Goal: Task Accomplishment & Management: Manage account settings

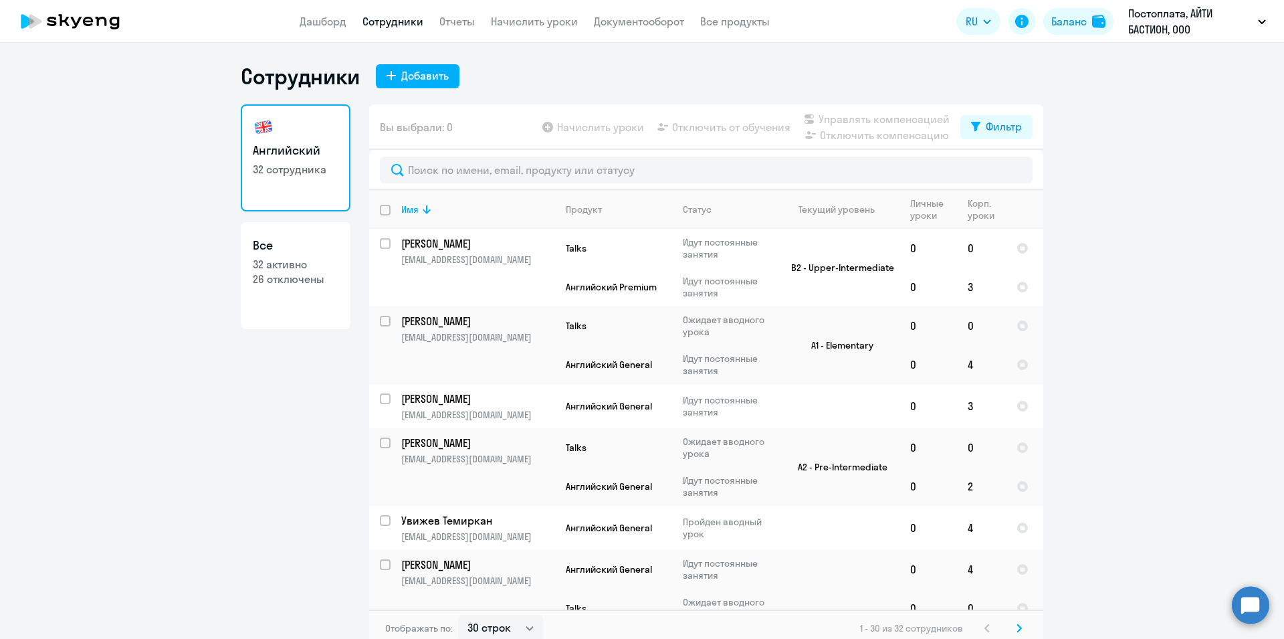
select select "30"
drag, startPoint x: 397, startPoint y: 75, endPoint x: 66, endPoint y: 231, distance: 365.8
click at [362, 100] on div "Сотрудники Добавить Английский 32 сотрудника Все 32 активно 26 отключены Вы выб…" at bounding box center [642, 355] width 802 height 584
click at [421, 76] on div "Добавить" at bounding box center [424, 76] width 47 height 16
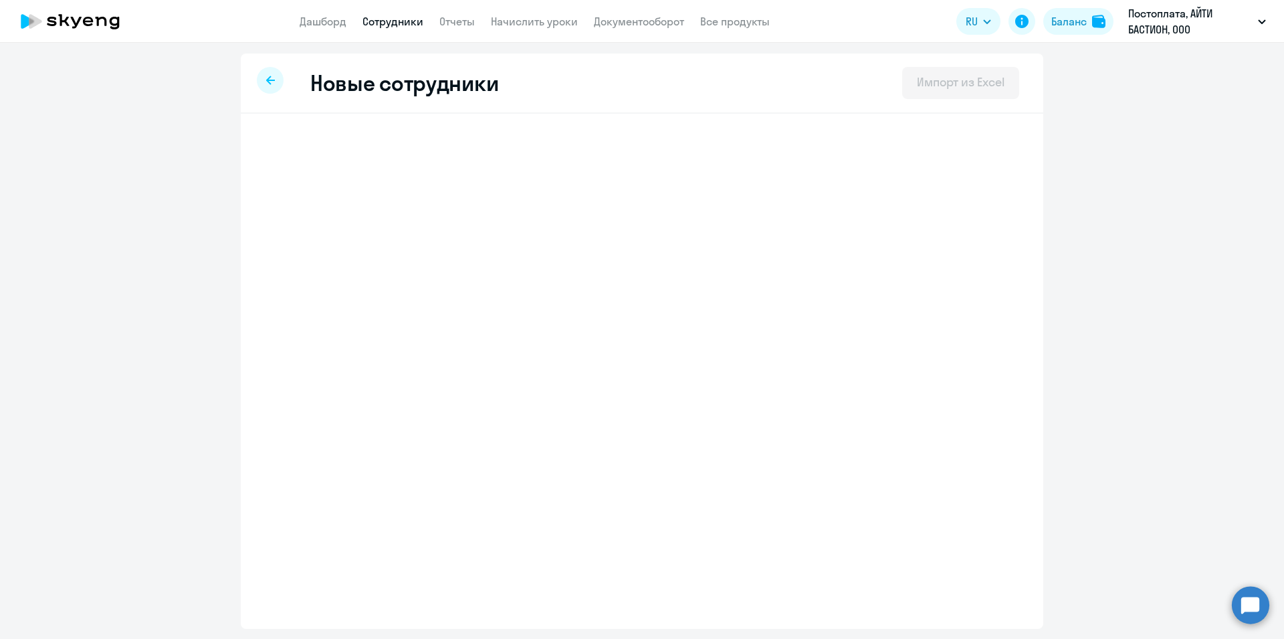
select select "english_adult_not_native_speaker"
select select "3"
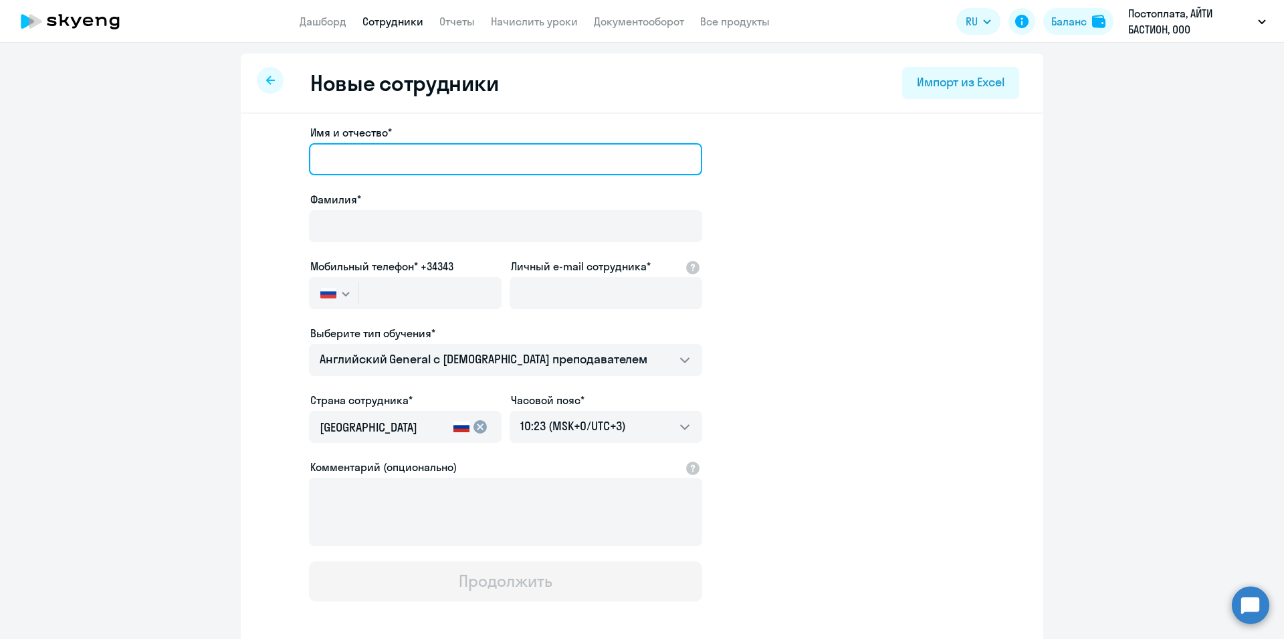
click at [463, 162] on input "Имя и отчество*" at bounding box center [505, 159] width 393 height 32
paste input "[PERSON_NAME]"
type input "[PERSON_NAME]"
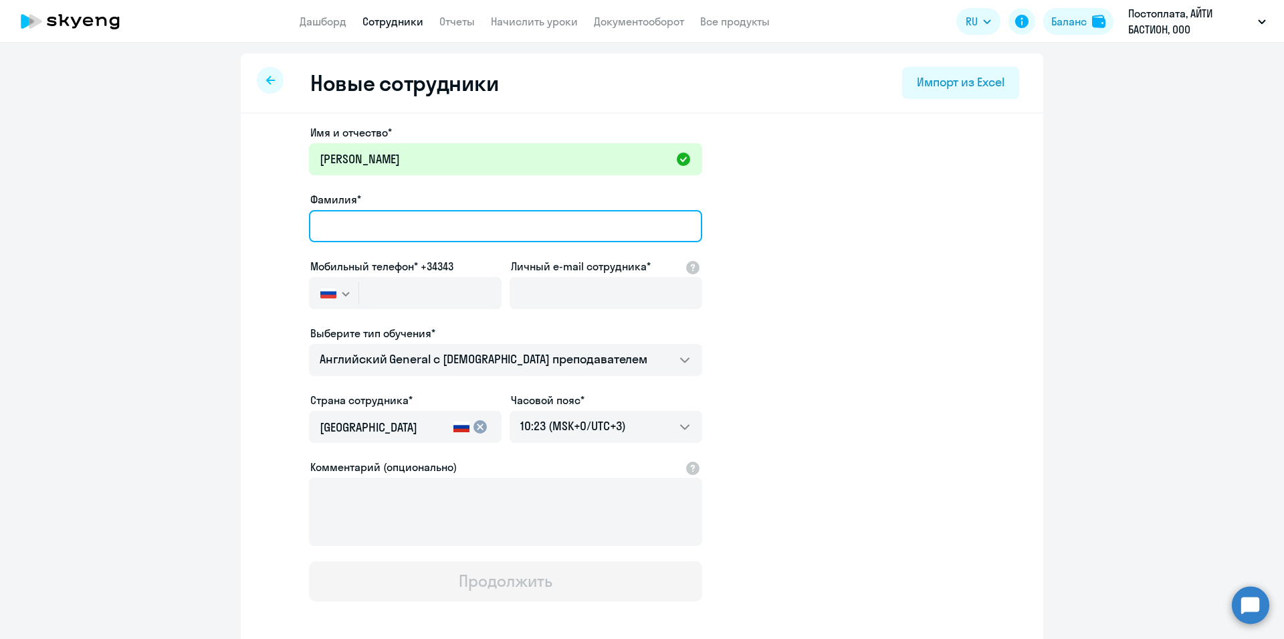
click at [350, 230] on input "Фамилия*" at bounding box center [505, 226] width 393 height 32
type input "Романов"
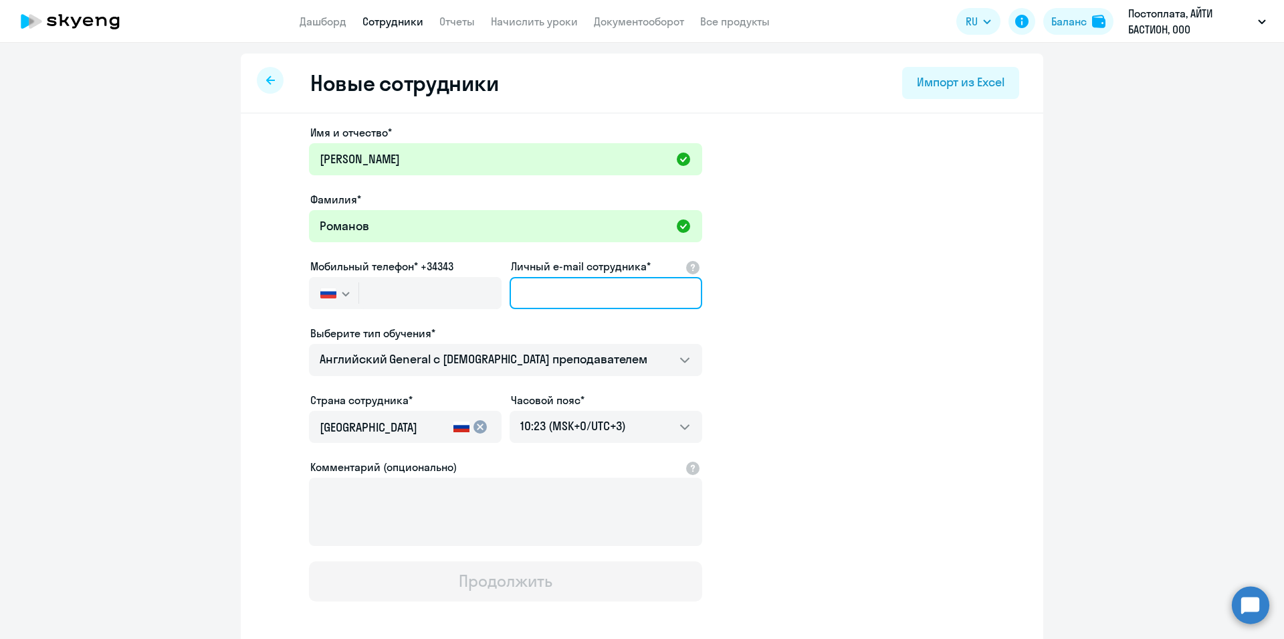
click at [585, 279] on input "Личный e-mail сотрудника*" at bounding box center [606, 293] width 193 height 32
drag, startPoint x: 589, startPoint y: 290, endPoint x: 595, endPoint y: 300, distance: 11.7
paste input "[EMAIL_ADDRESS][DOMAIN_NAME]"
type input "[EMAIL_ADDRESS][DOMAIN_NAME]"
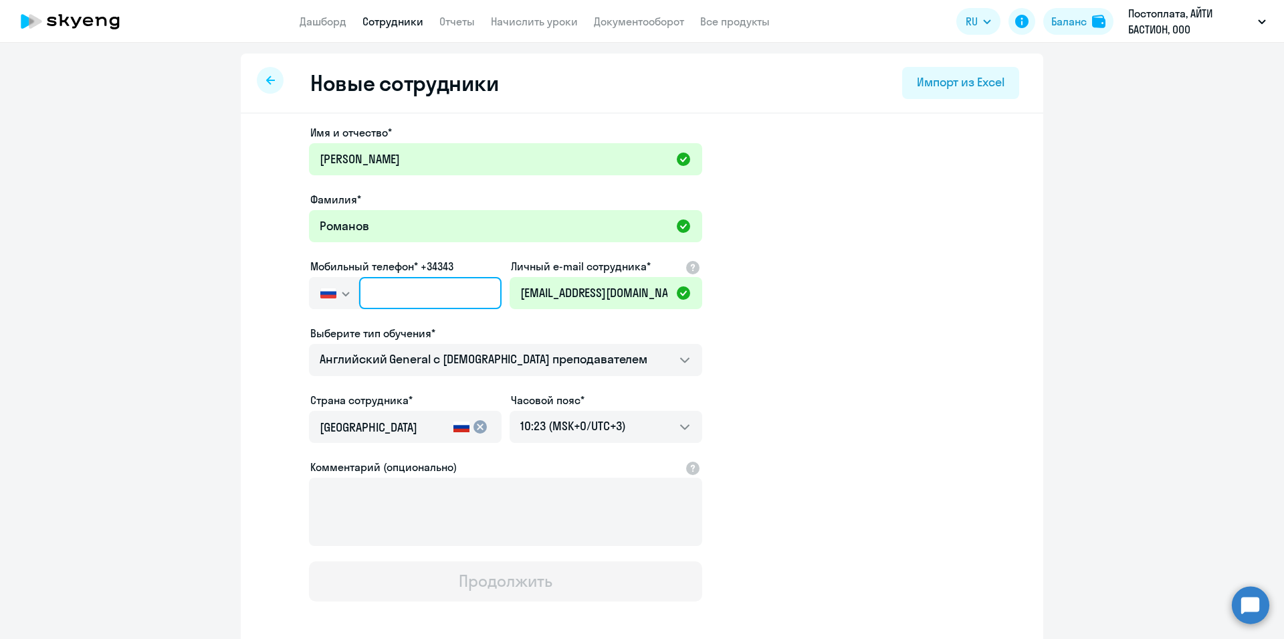
click at [376, 293] on input "text" at bounding box center [430, 293] width 142 height 32
paste input "[PHONE_NUMBER]"
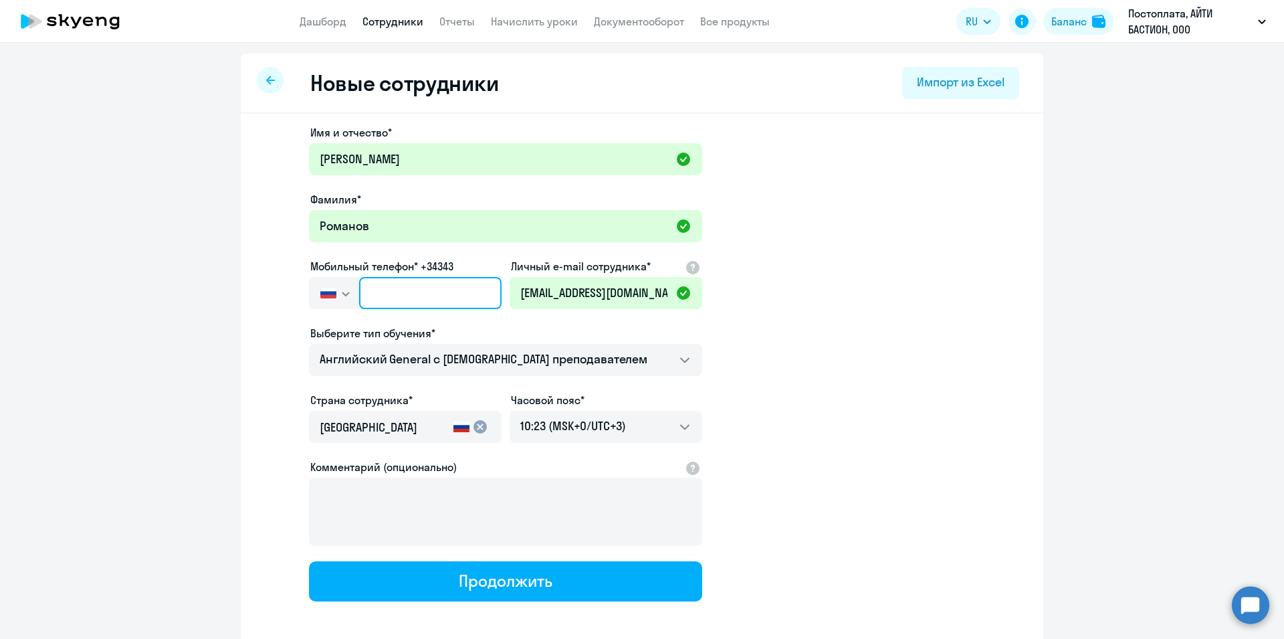
type input "[PHONE_NUMBER]"
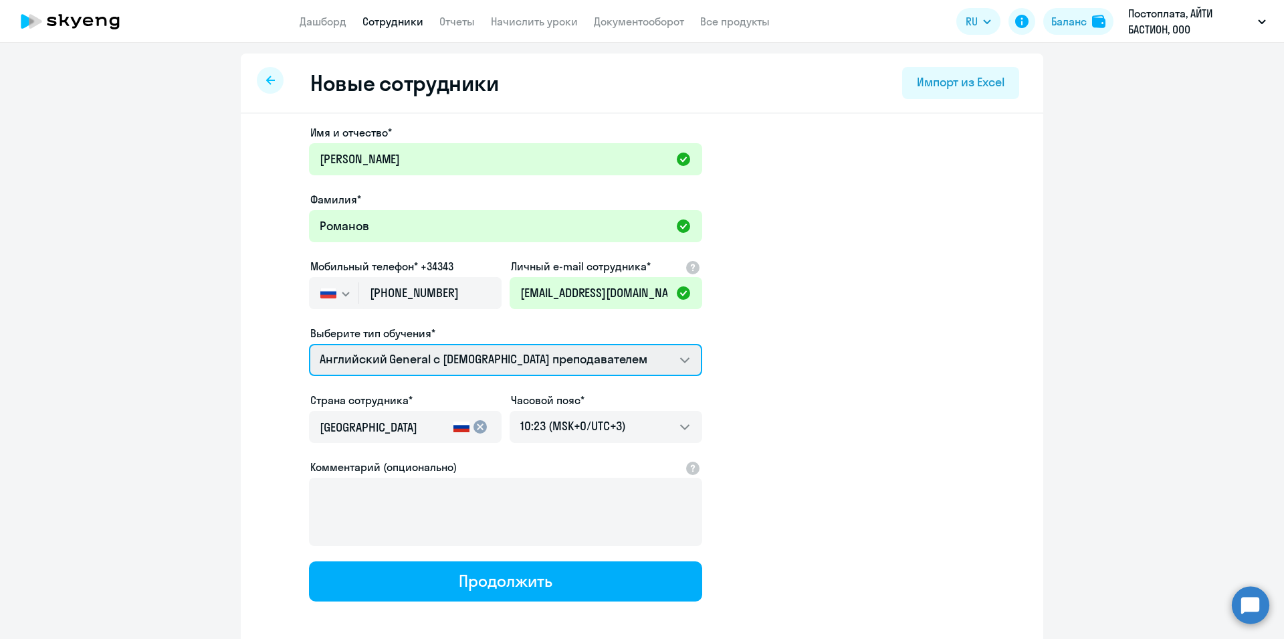
click at [309, 344] on select "Talks 15 минутные разговоры на английском Премиум английский с русскоговорящим …" at bounding box center [505, 360] width 393 height 32
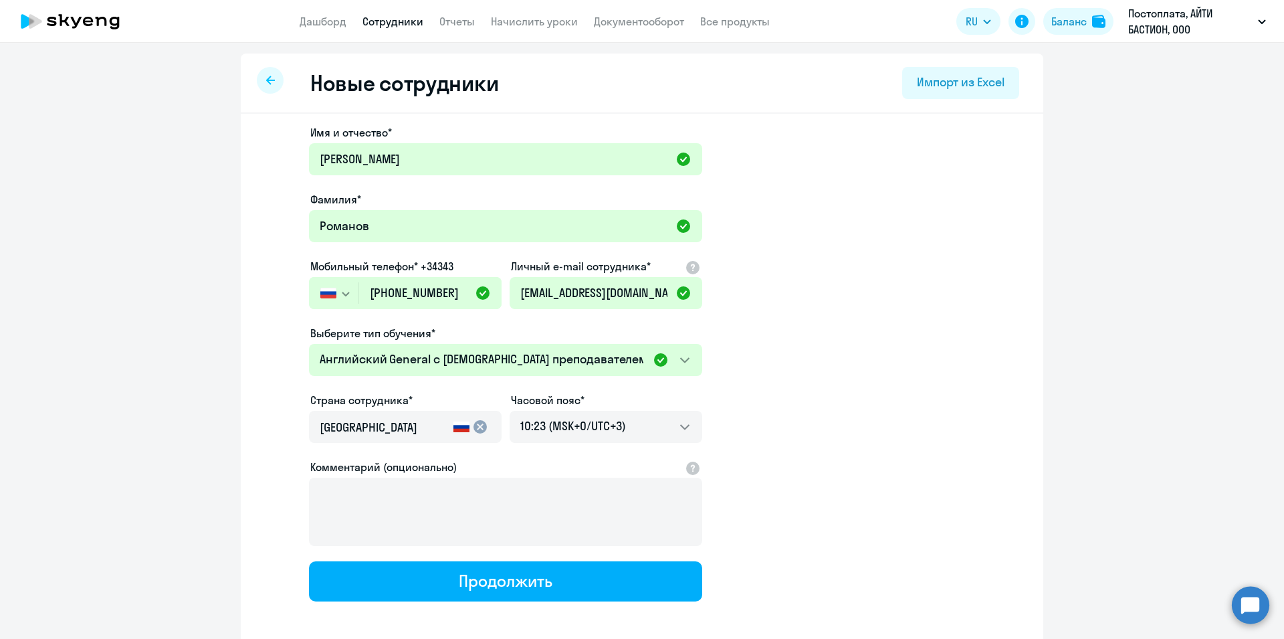
click at [534, 580] on div "Продолжить" at bounding box center [505, 580] width 93 height 21
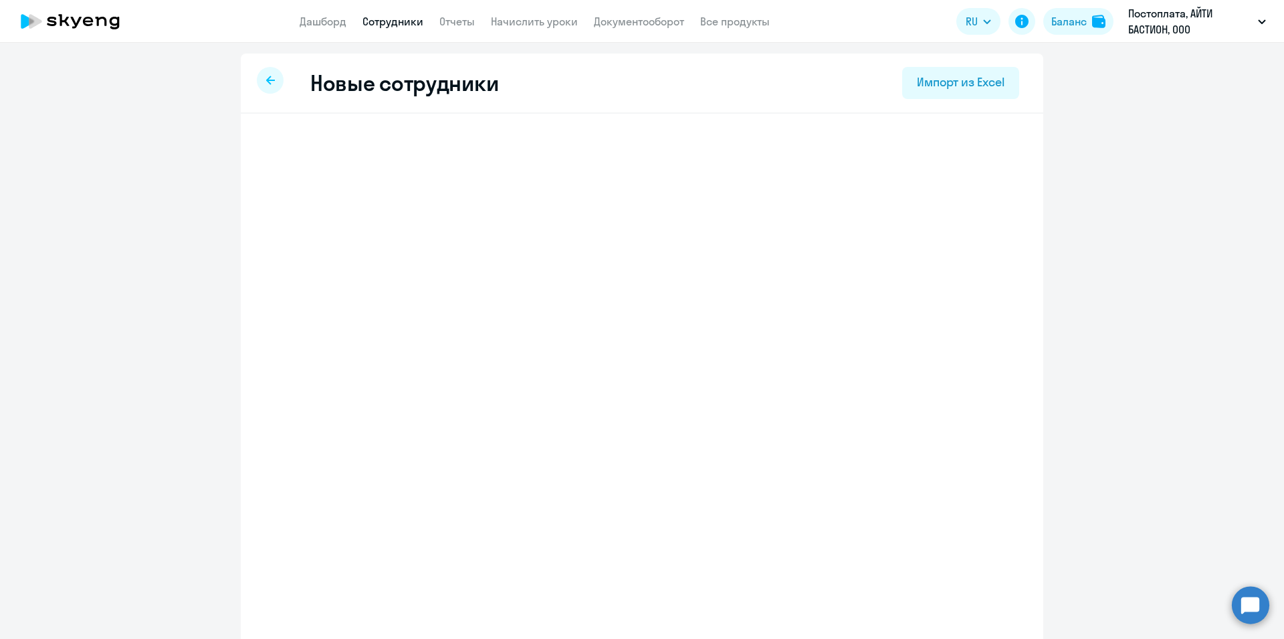
select select "english_adult_not_native_speaker"
select select "3"
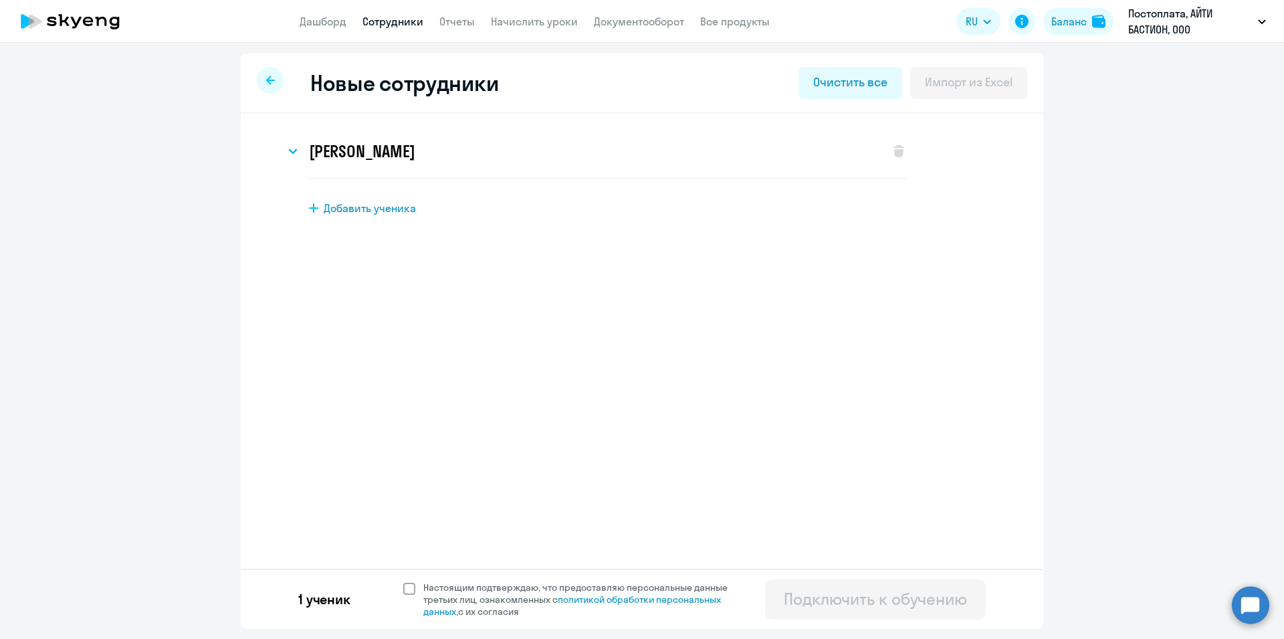
click at [411, 593] on span at bounding box center [409, 588] width 12 height 12
click at [403, 581] on input "Настоящим подтверждаю, что предоставляю персональные данные третьих лиц, ознако…" at bounding box center [403, 580] width 1 height 1
checkbox input "true"
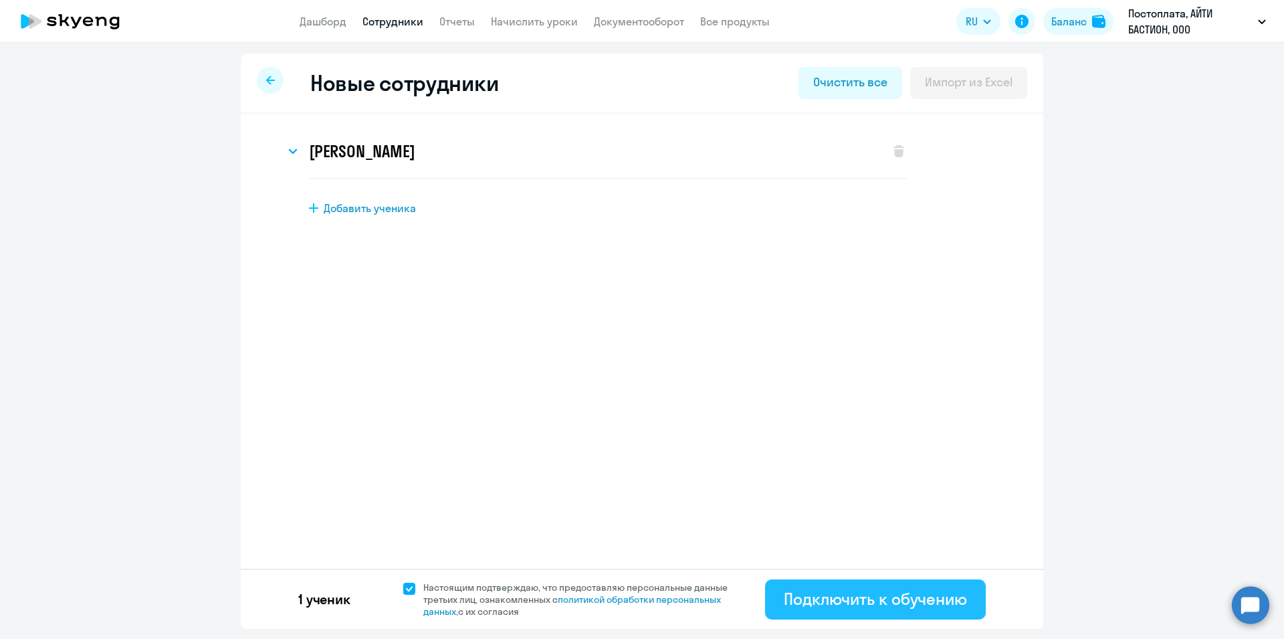
click at [862, 588] on div "Подключить к обучению" at bounding box center [875, 598] width 183 height 21
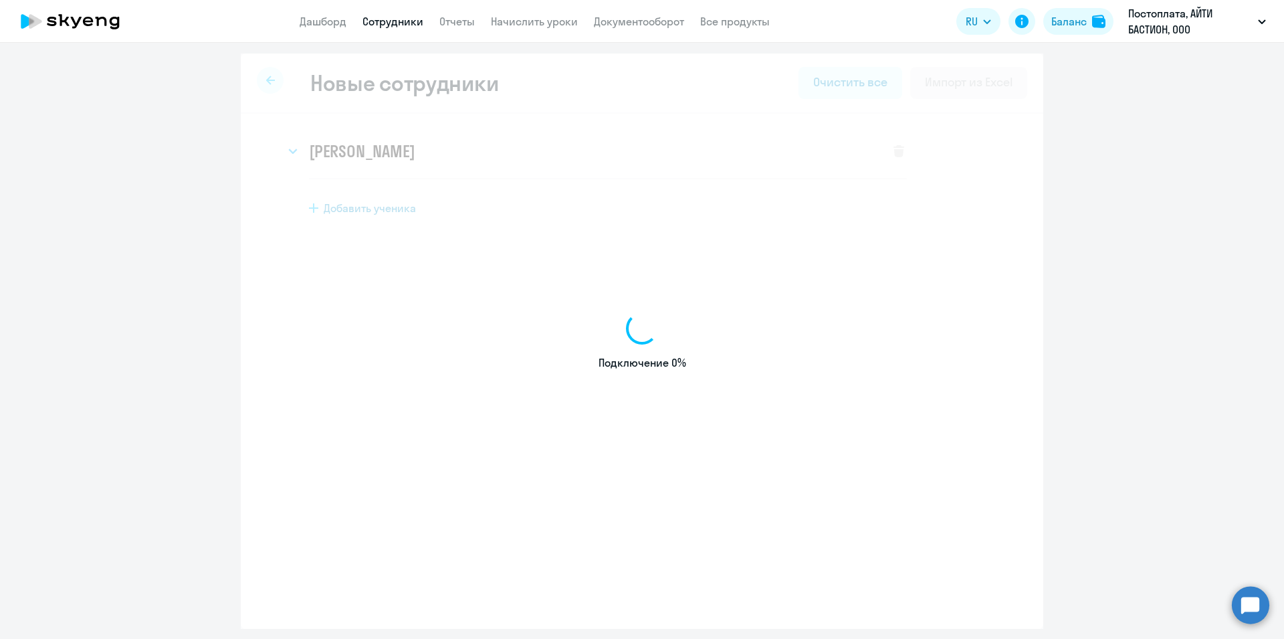
select select "english_adult_not_native_speaker"
select select "3"
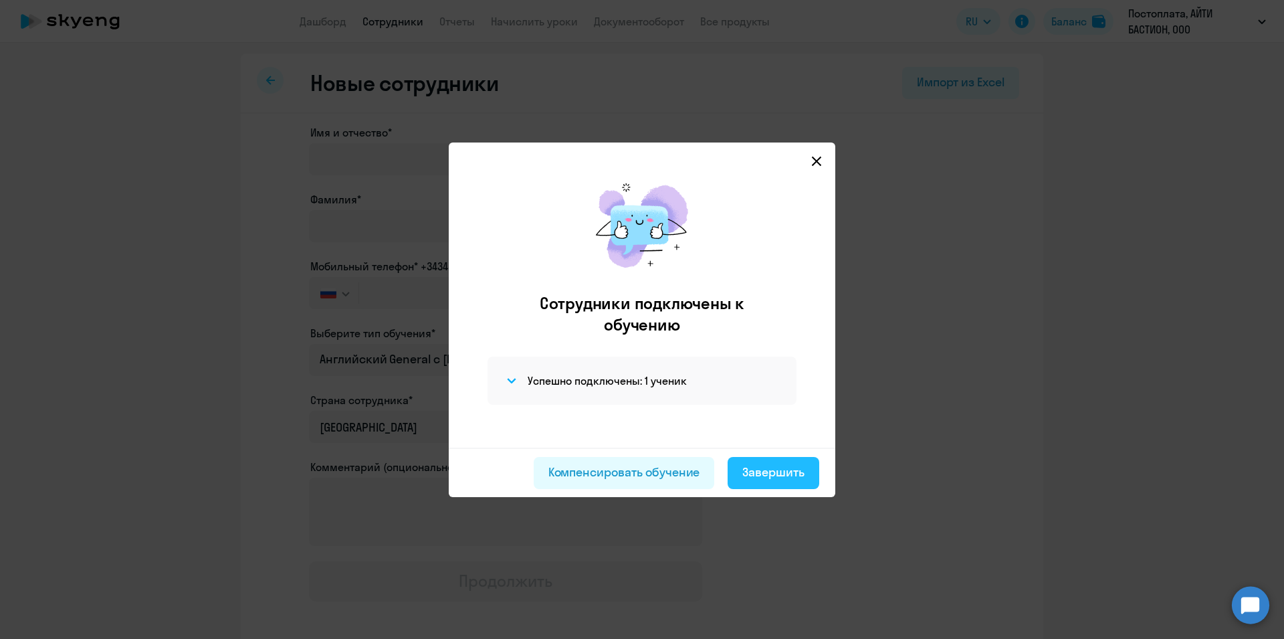
click at [792, 470] on div "Завершить" at bounding box center [773, 471] width 62 height 17
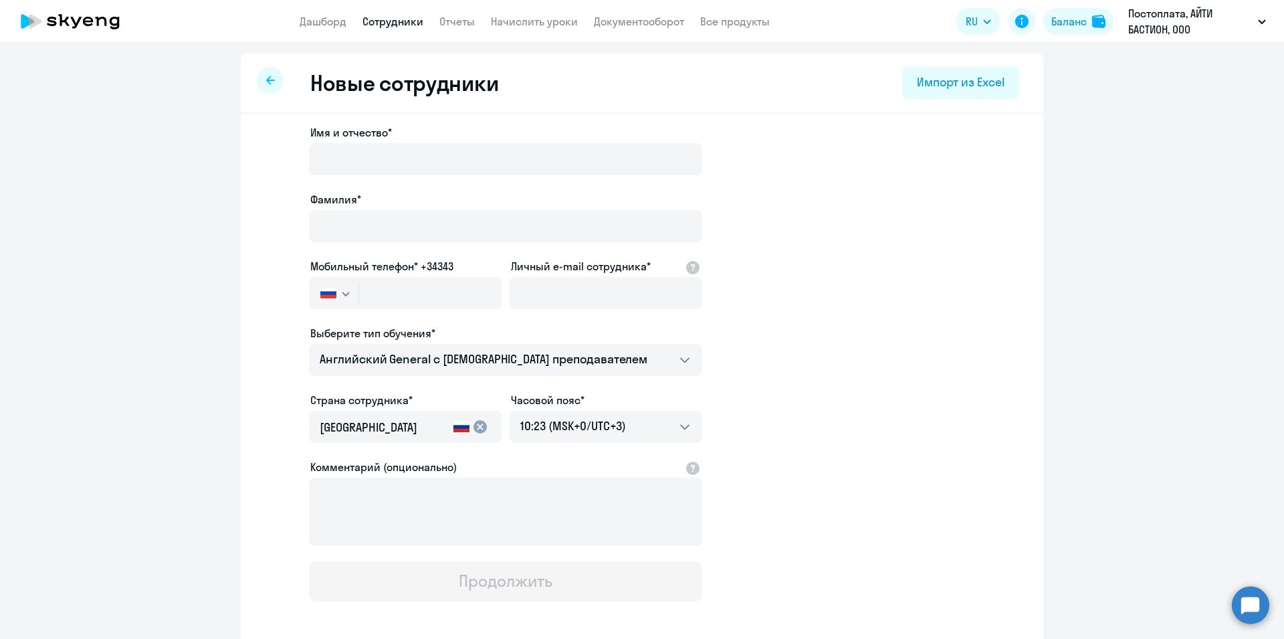
select select "30"
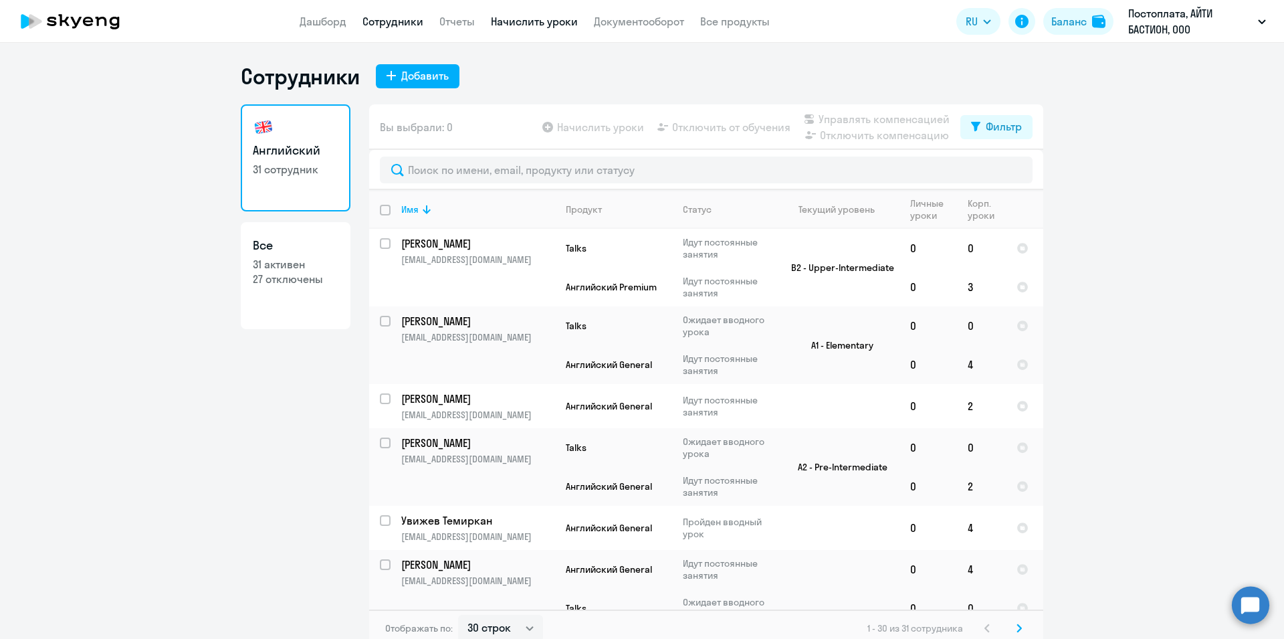
drag, startPoint x: 535, startPoint y: 19, endPoint x: 532, endPoint y: 25, distance: 7.5
click at [534, 19] on link "Начислить уроки" at bounding box center [534, 21] width 87 height 13
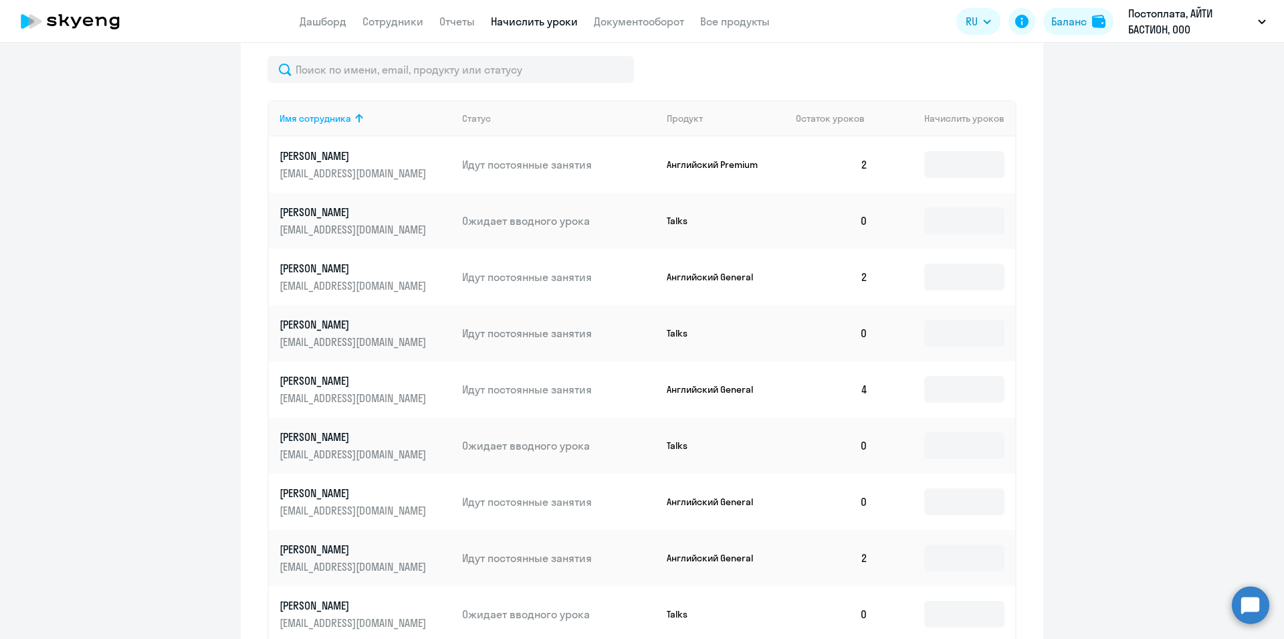
scroll to position [689, 0]
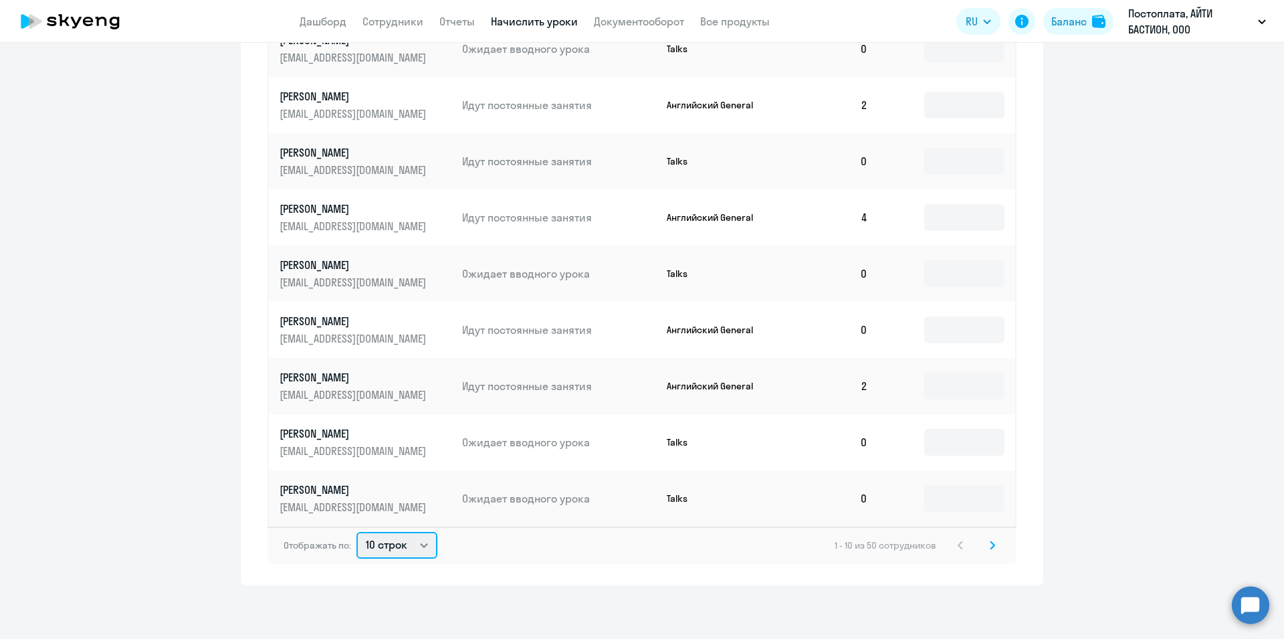
click at [356, 532] on select "10 строк 30 строк 50 строк" at bounding box center [396, 545] width 81 height 27
select select "50"
click option "50 строк" at bounding box center [0, 0] width 0 height 0
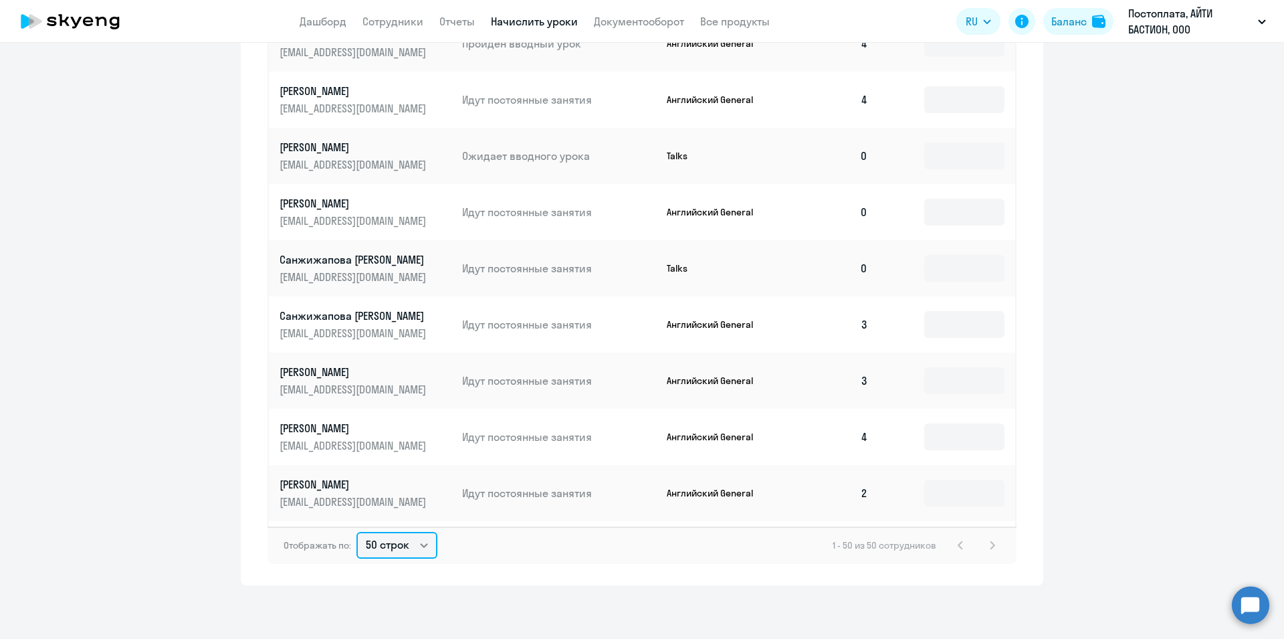
scroll to position [1620, 0]
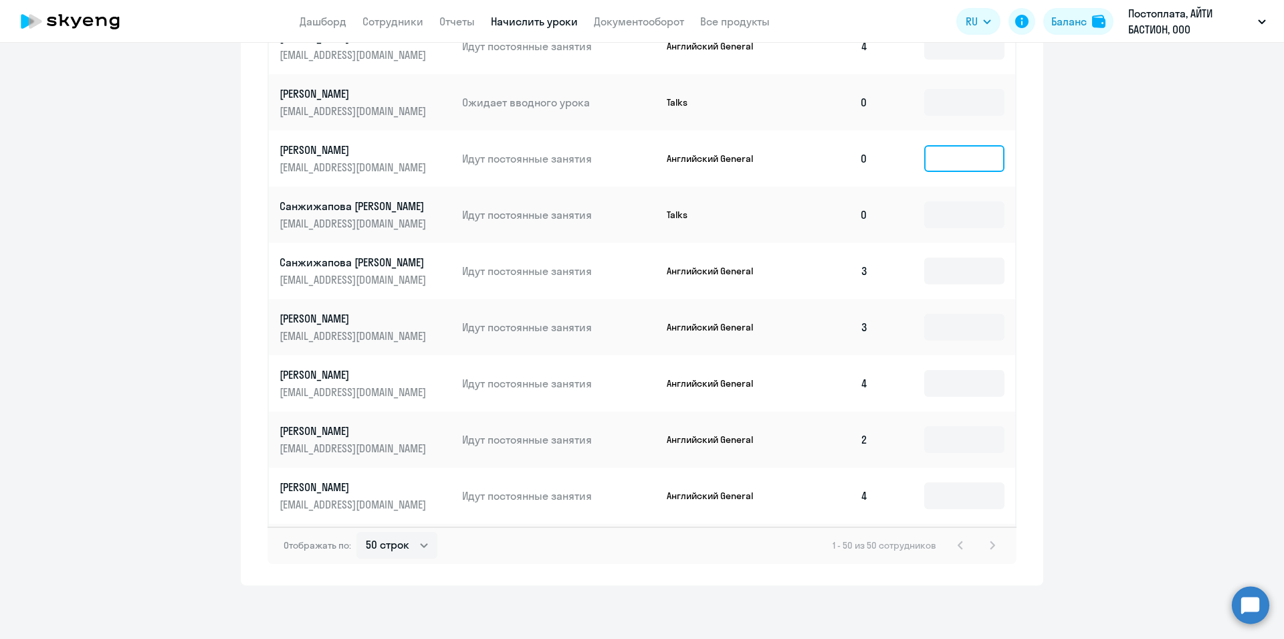
click at [943, 172] on input at bounding box center [964, 158] width 80 height 27
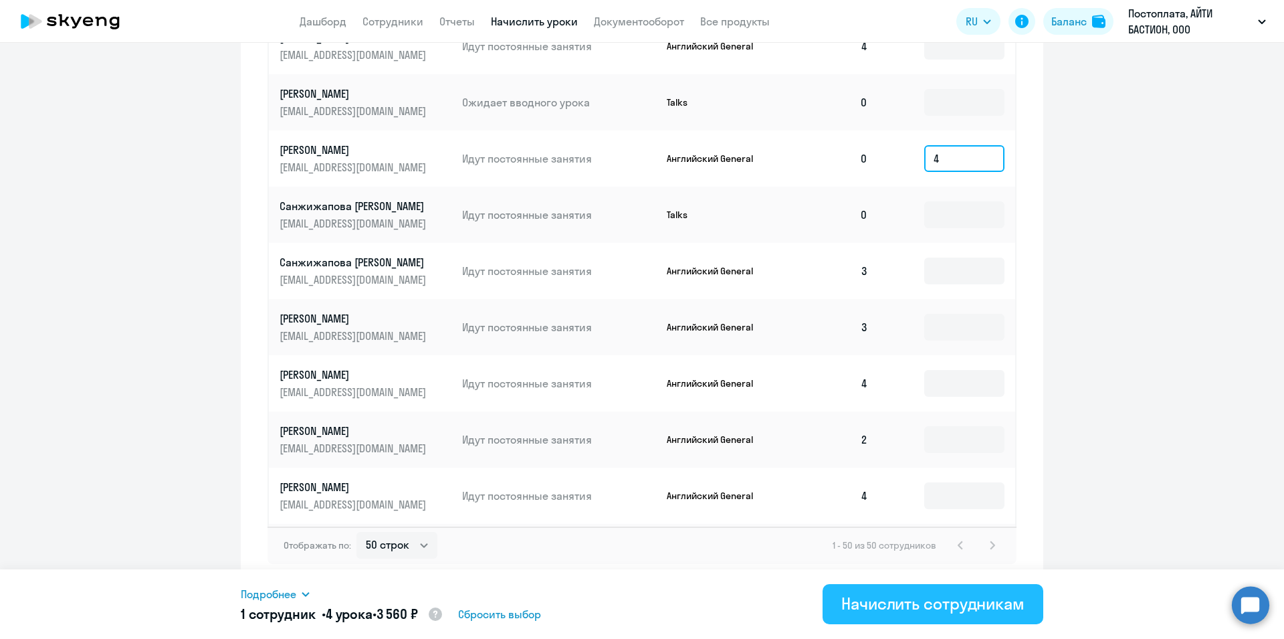
type input "4"
click at [1010, 598] on div "Начислить сотрудникам" at bounding box center [932, 602] width 183 height 21
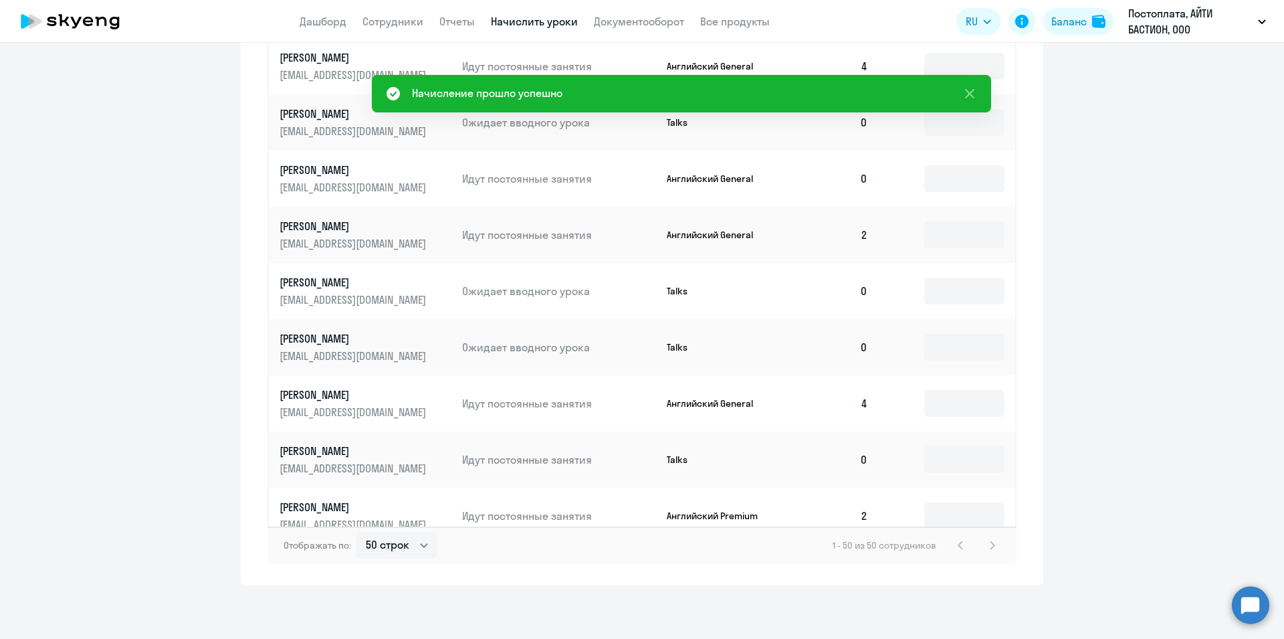
scroll to position [0, 0]
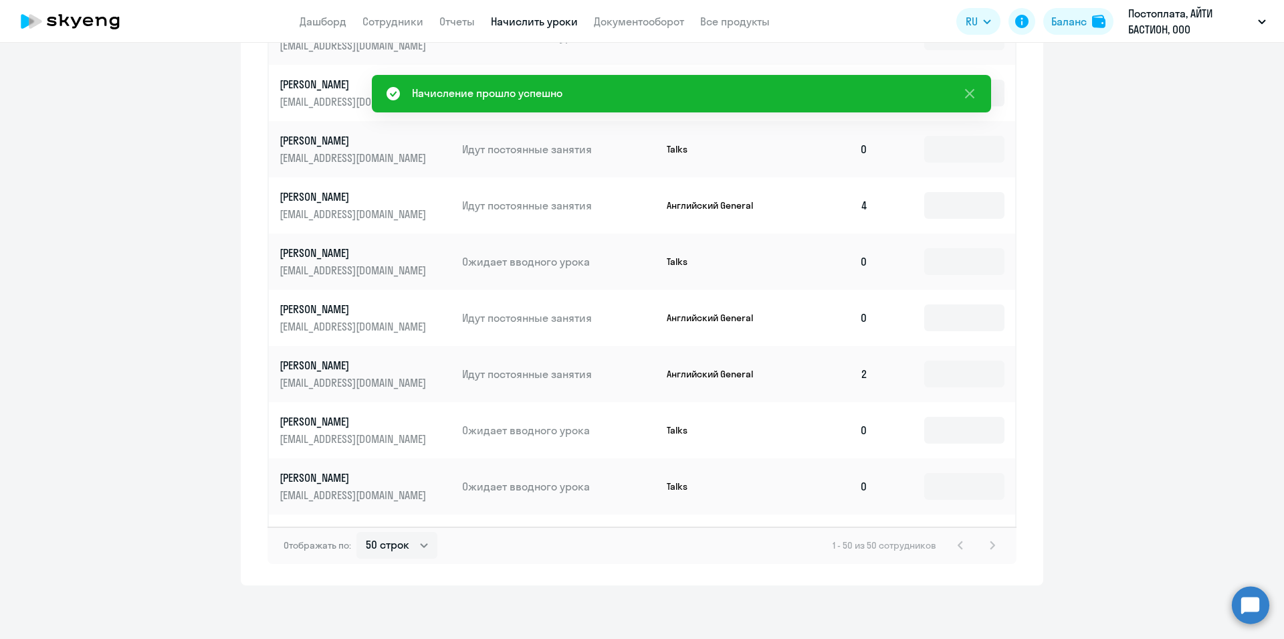
click at [552, 23] on link "Начислить уроки" at bounding box center [534, 21] width 87 height 13
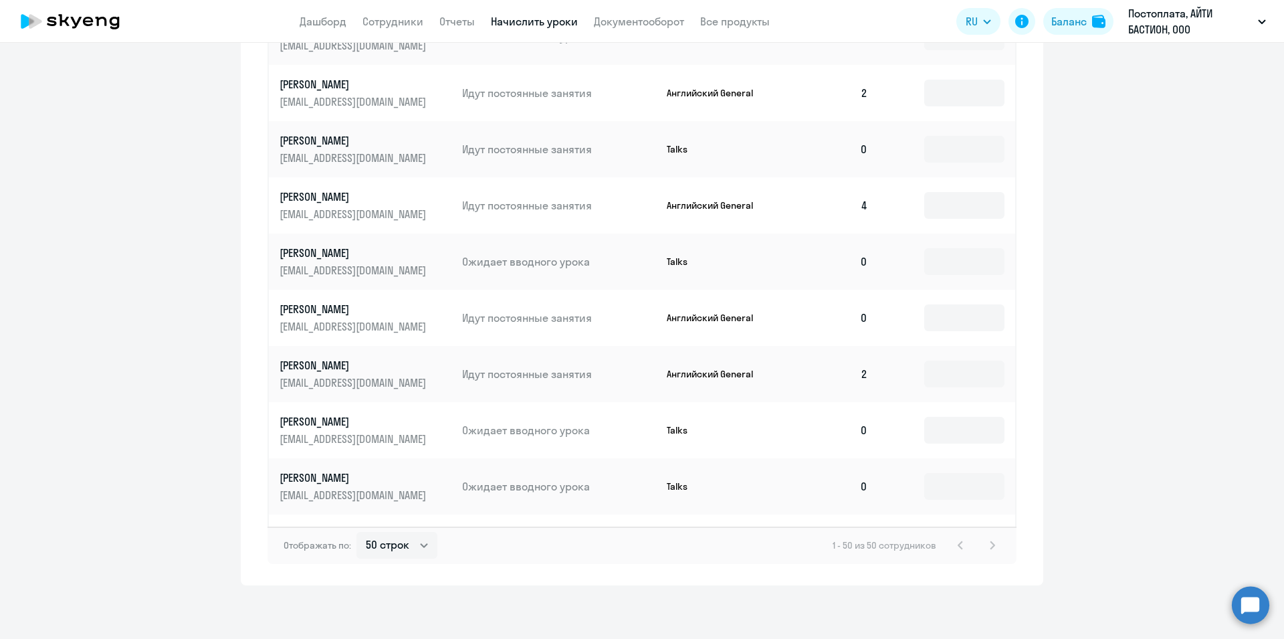
click at [560, 19] on link "Начислить уроки" at bounding box center [534, 21] width 87 height 13
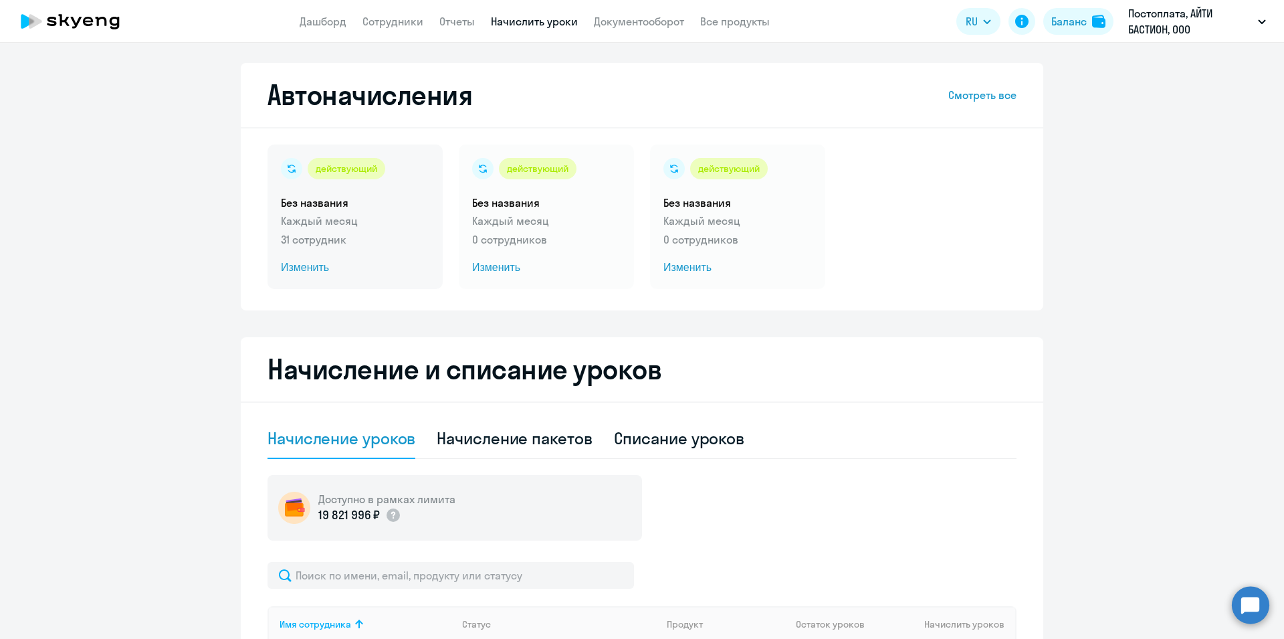
click at [305, 270] on span "Изменить" at bounding box center [355, 267] width 148 height 16
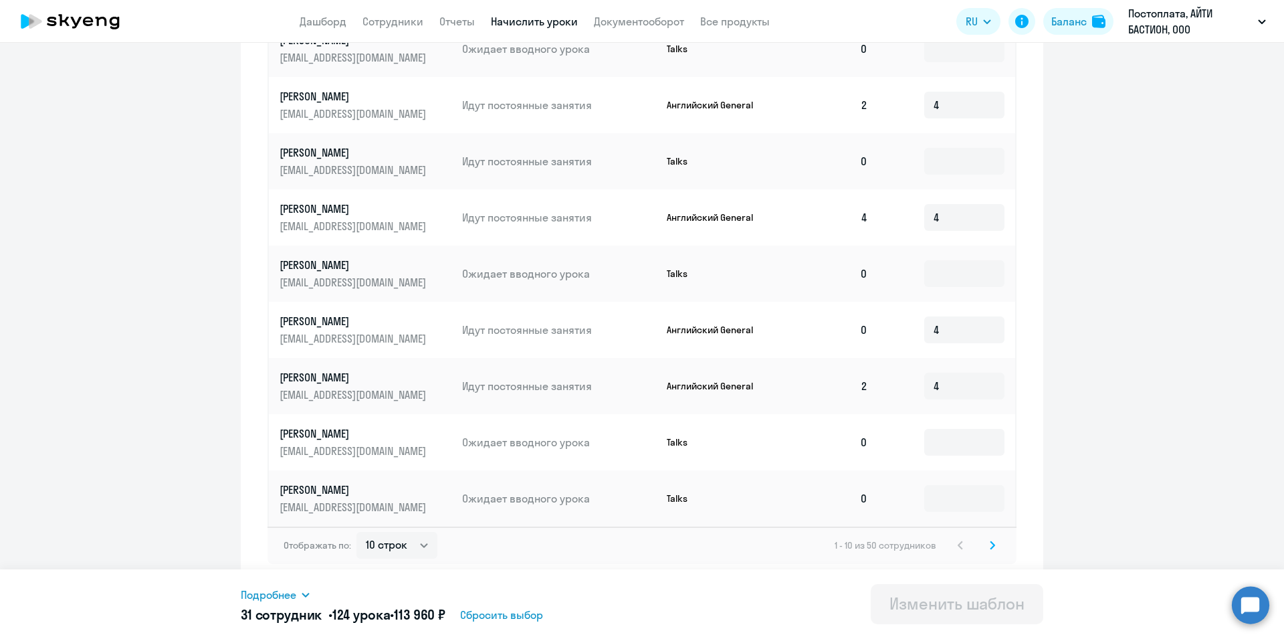
scroll to position [17, 0]
click at [356, 532] on select "10 строк 30 строк 50 строк" at bounding box center [396, 545] width 81 height 27
select select "50"
click option "50 строк" at bounding box center [0, 0] width 0 height 0
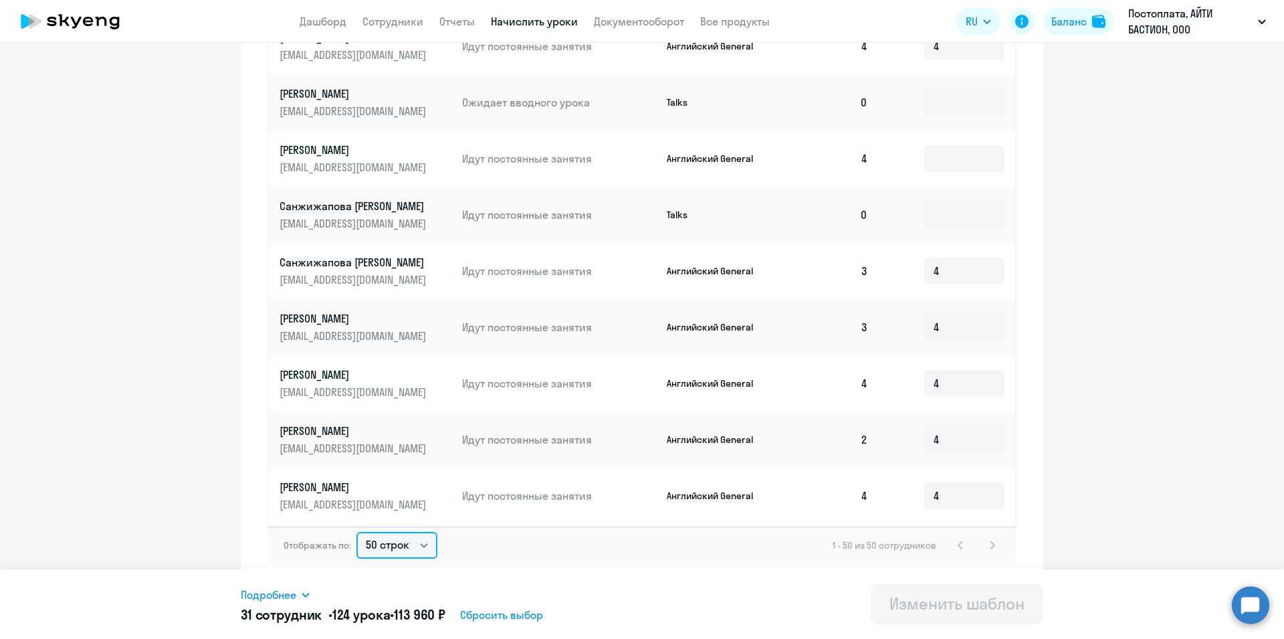
scroll to position [1535, 0]
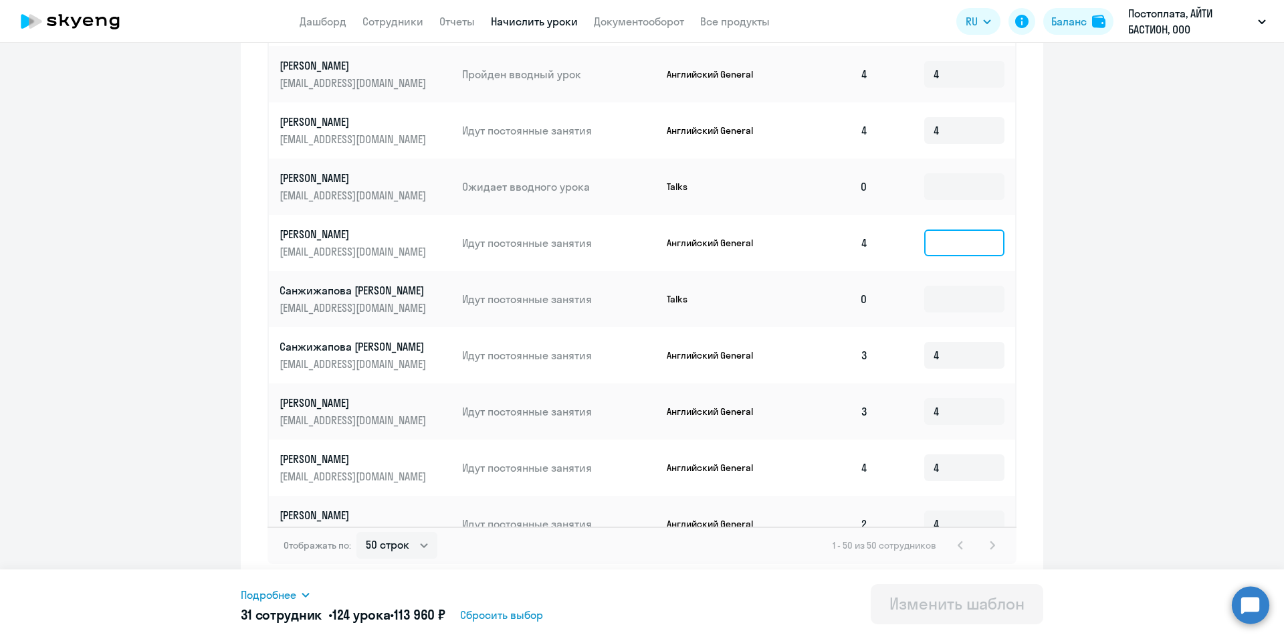
click at [926, 256] on input at bounding box center [964, 242] width 80 height 27
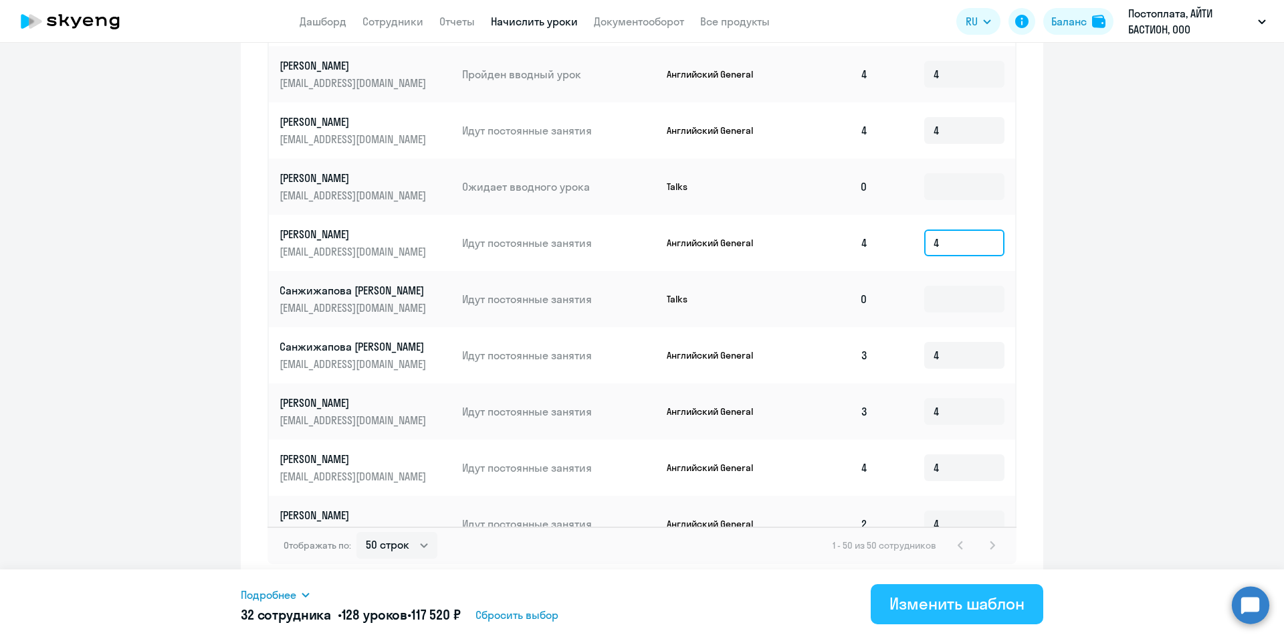
type input "4"
click at [968, 612] on div "Изменить шаблон" at bounding box center [956, 602] width 135 height 21
